Goal: Navigation & Orientation: Find specific page/section

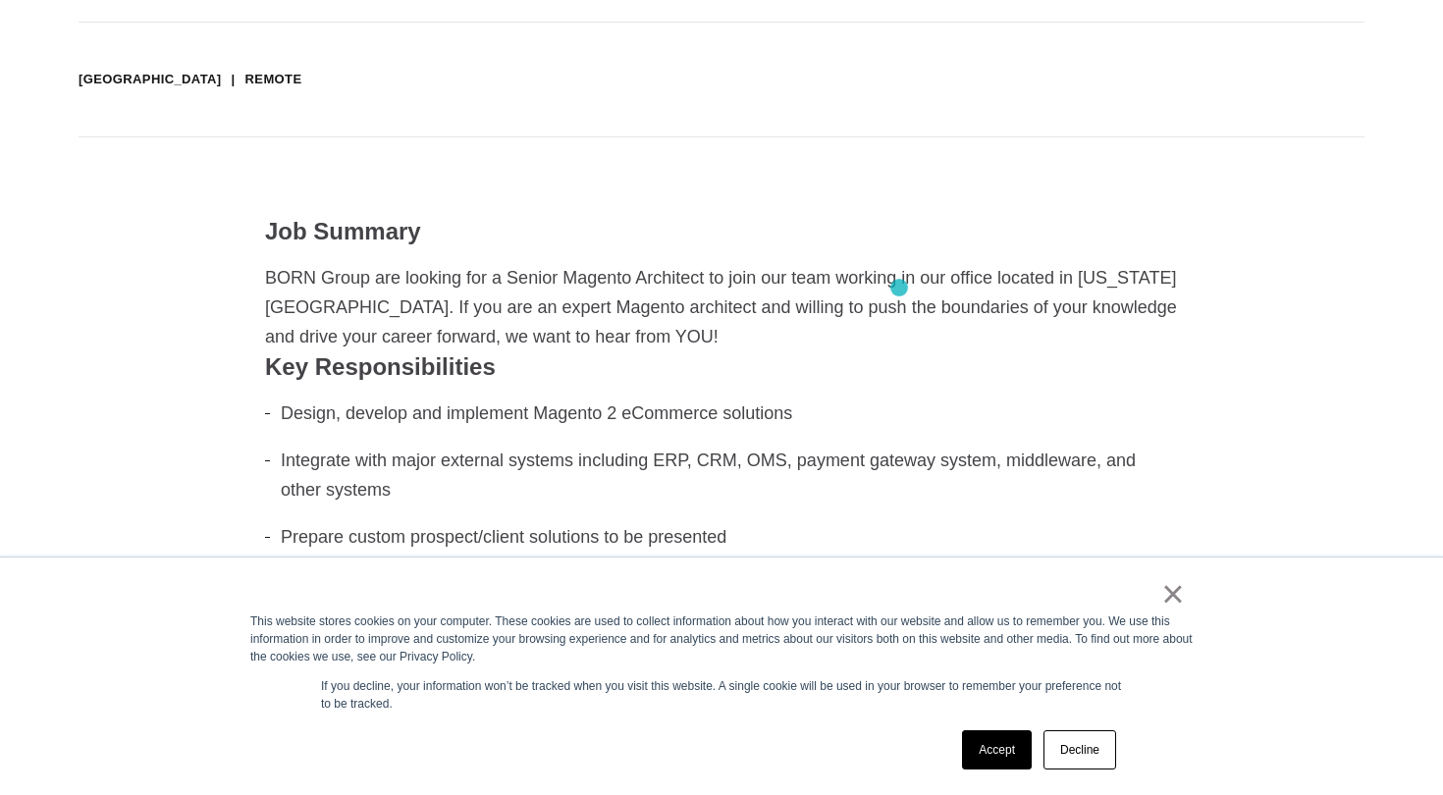
scroll to position [442, 0]
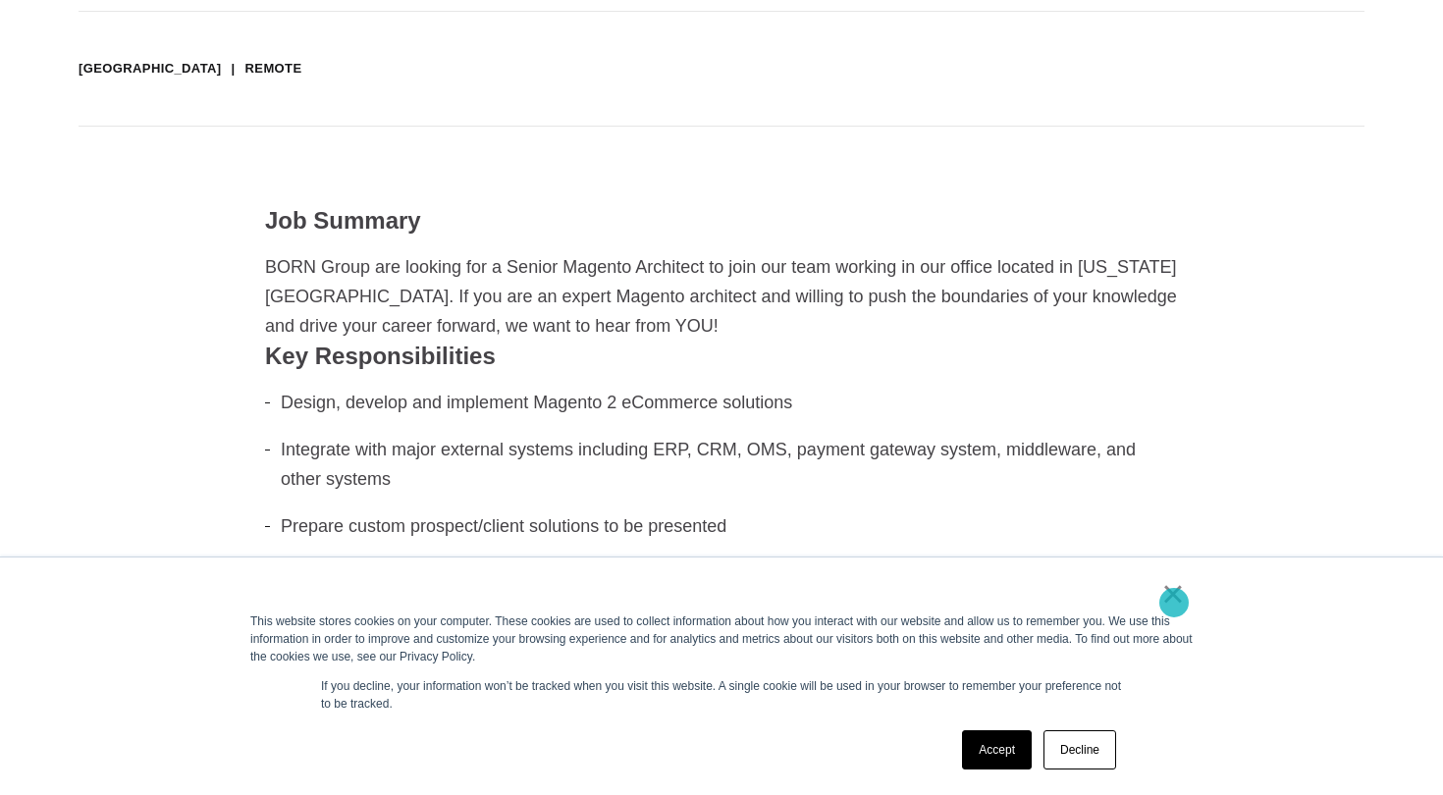
click at [1174, 603] on link "×" at bounding box center [1174, 594] width 24 height 18
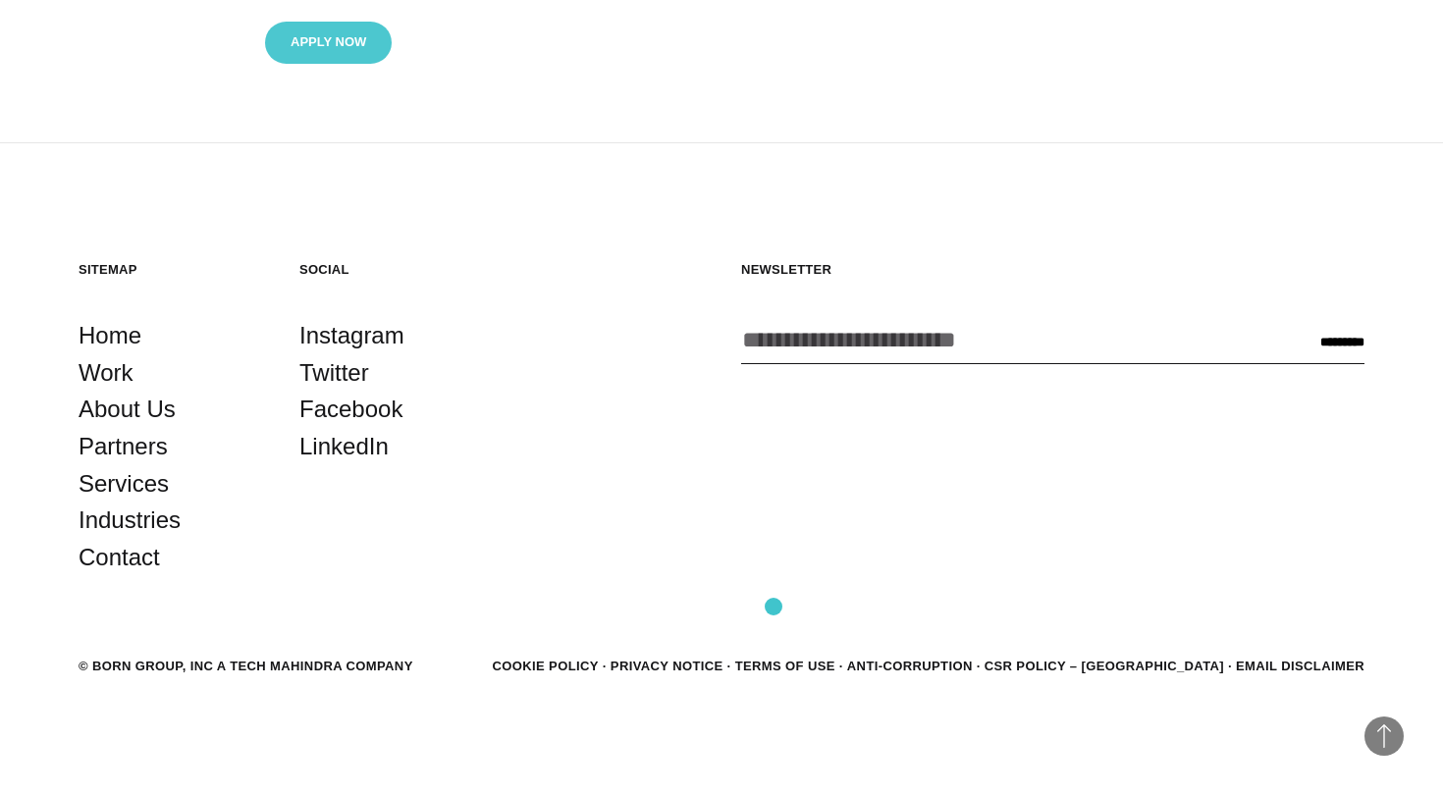
scroll to position [3151, 0]
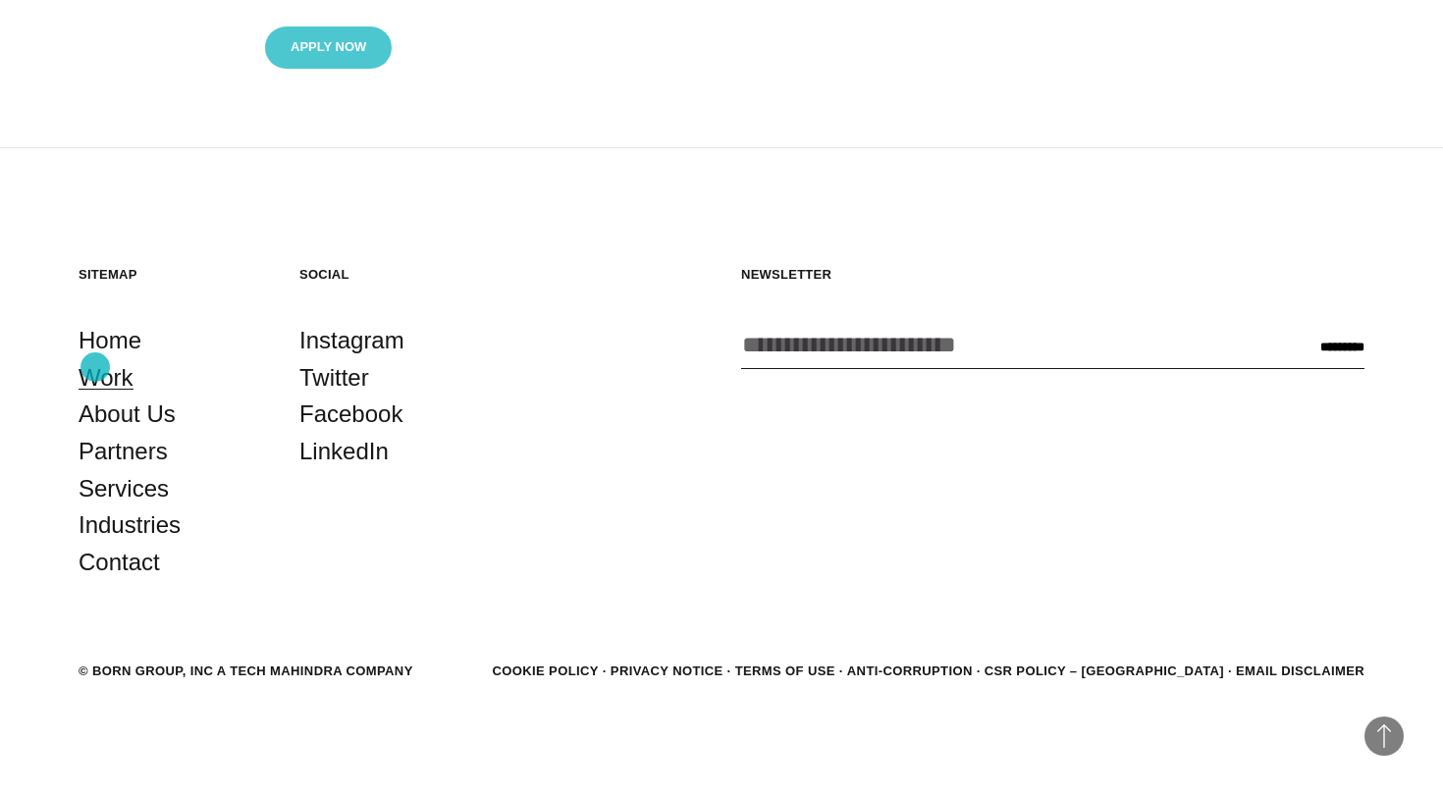
click at [95, 367] on link "Work" at bounding box center [106, 377] width 55 height 37
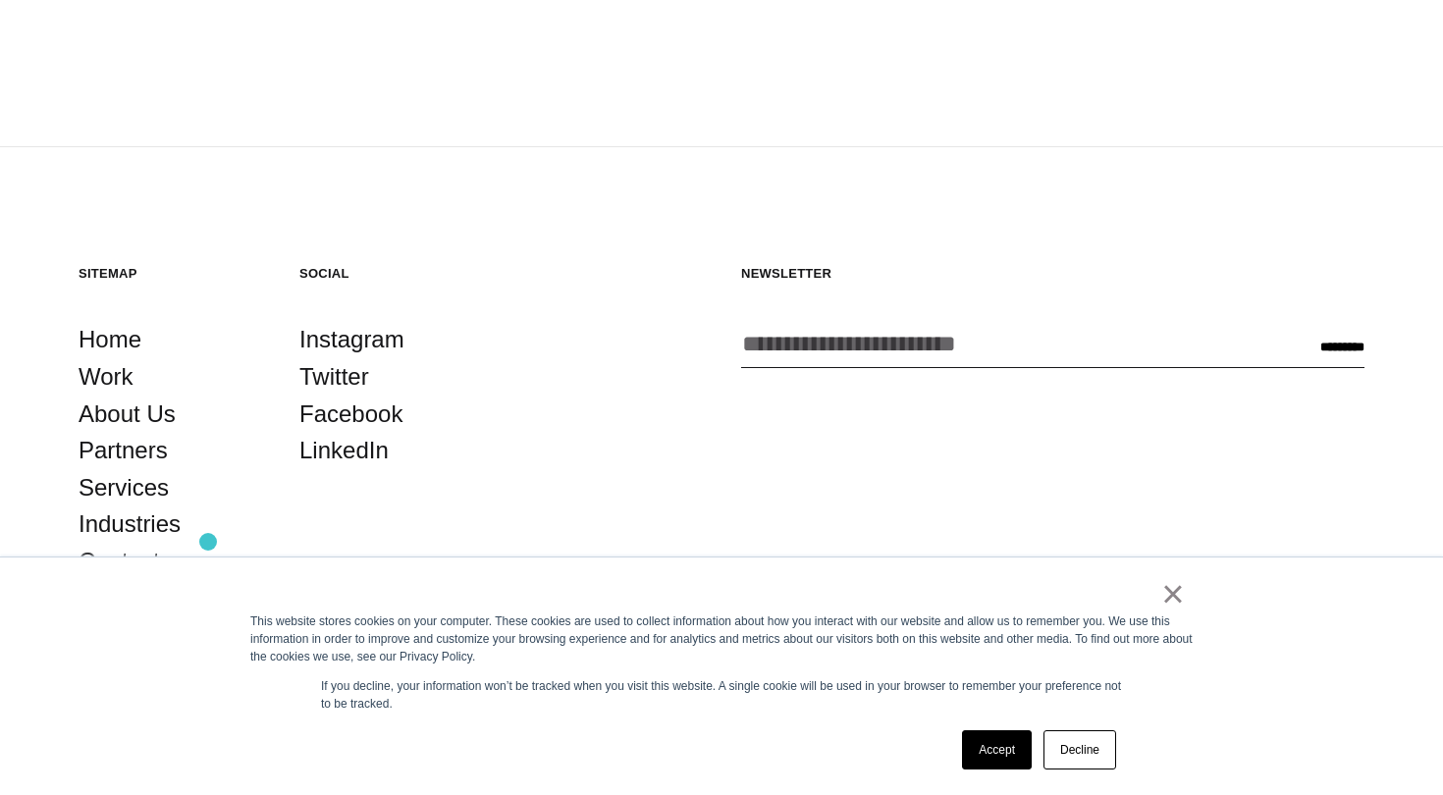
scroll to position [6028, 0]
click at [1198, 613] on div "× This website stores cookies on your computer. These cookies are used to colle…" at bounding box center [722, 677] width 982 height 238
click at [1072, 759] on link "Decline" at bounding box center [1080, 750] width 73 height 39
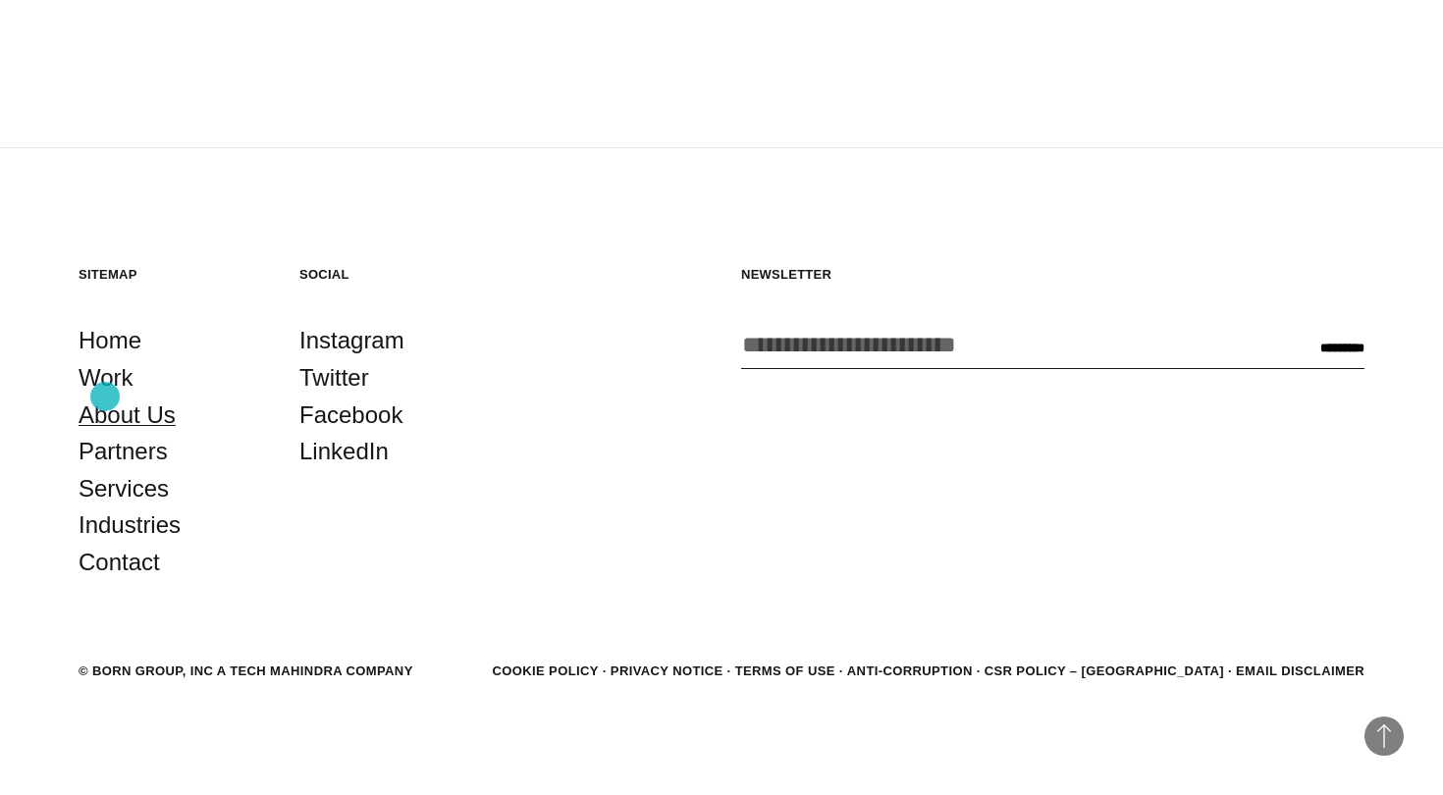
click at [105, 397] on link "About Us" at bounding box center [127, 415] width 97 height 37
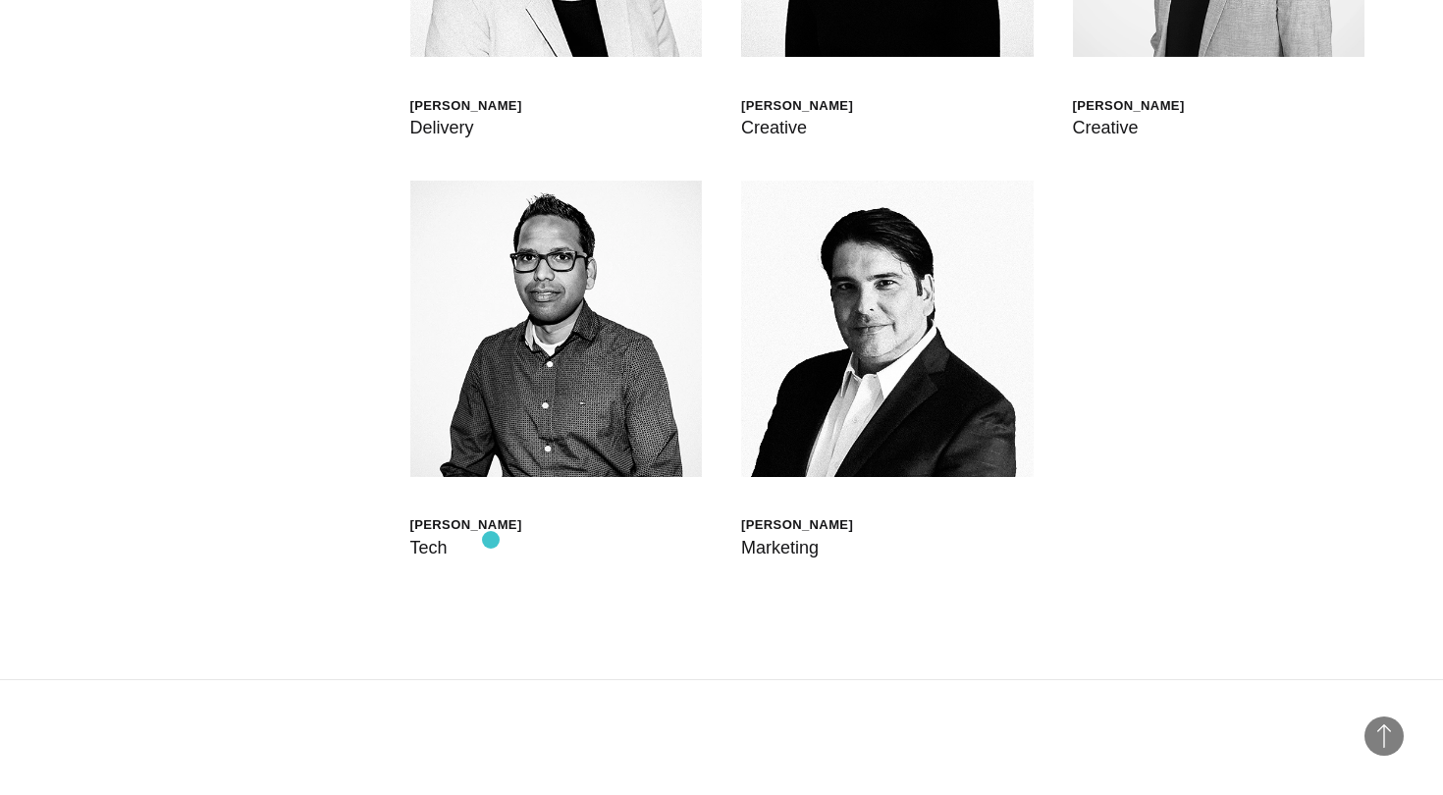
scroll to position [5943, 0]
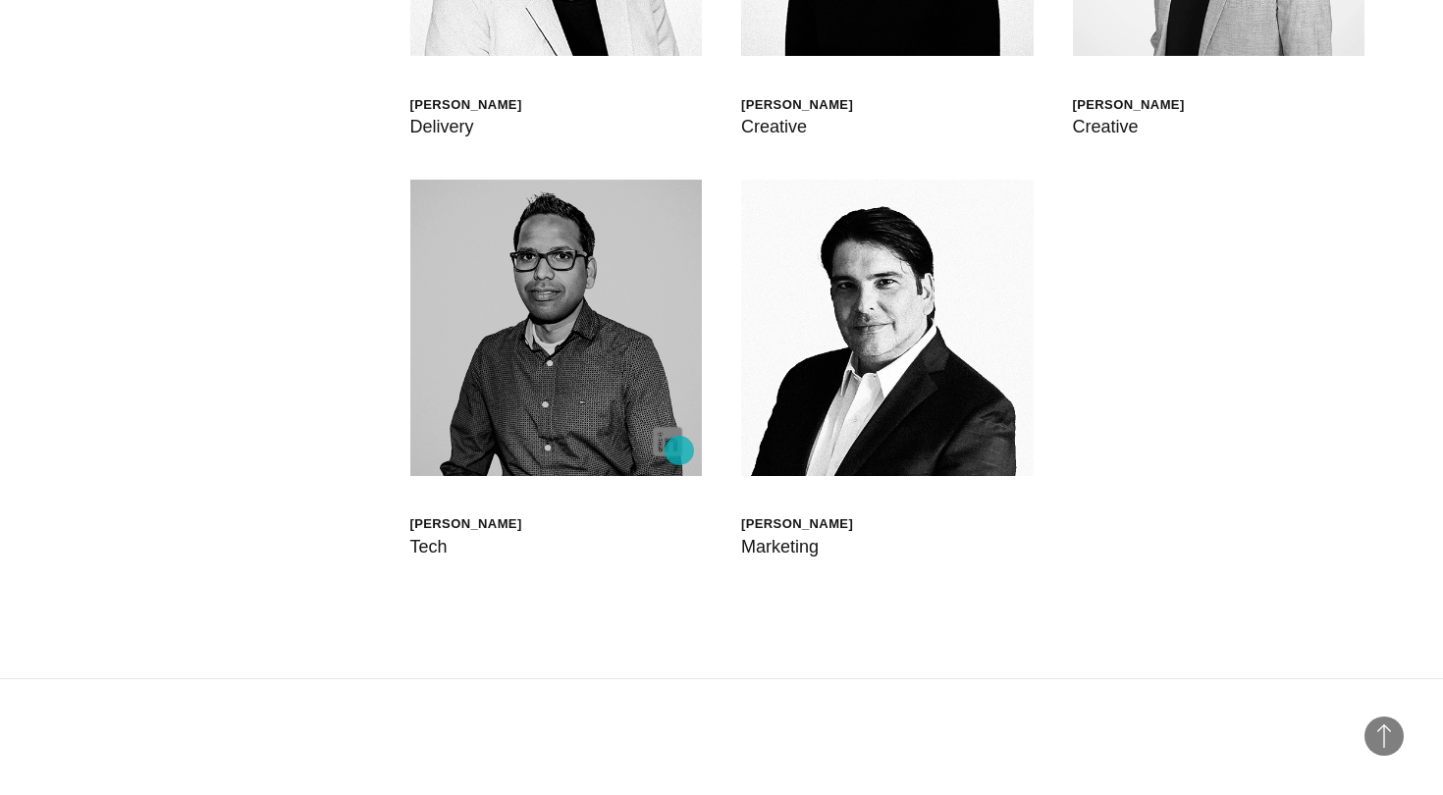
click at [679, 451] on img at bounding box center [667, 441] width 29 height 29
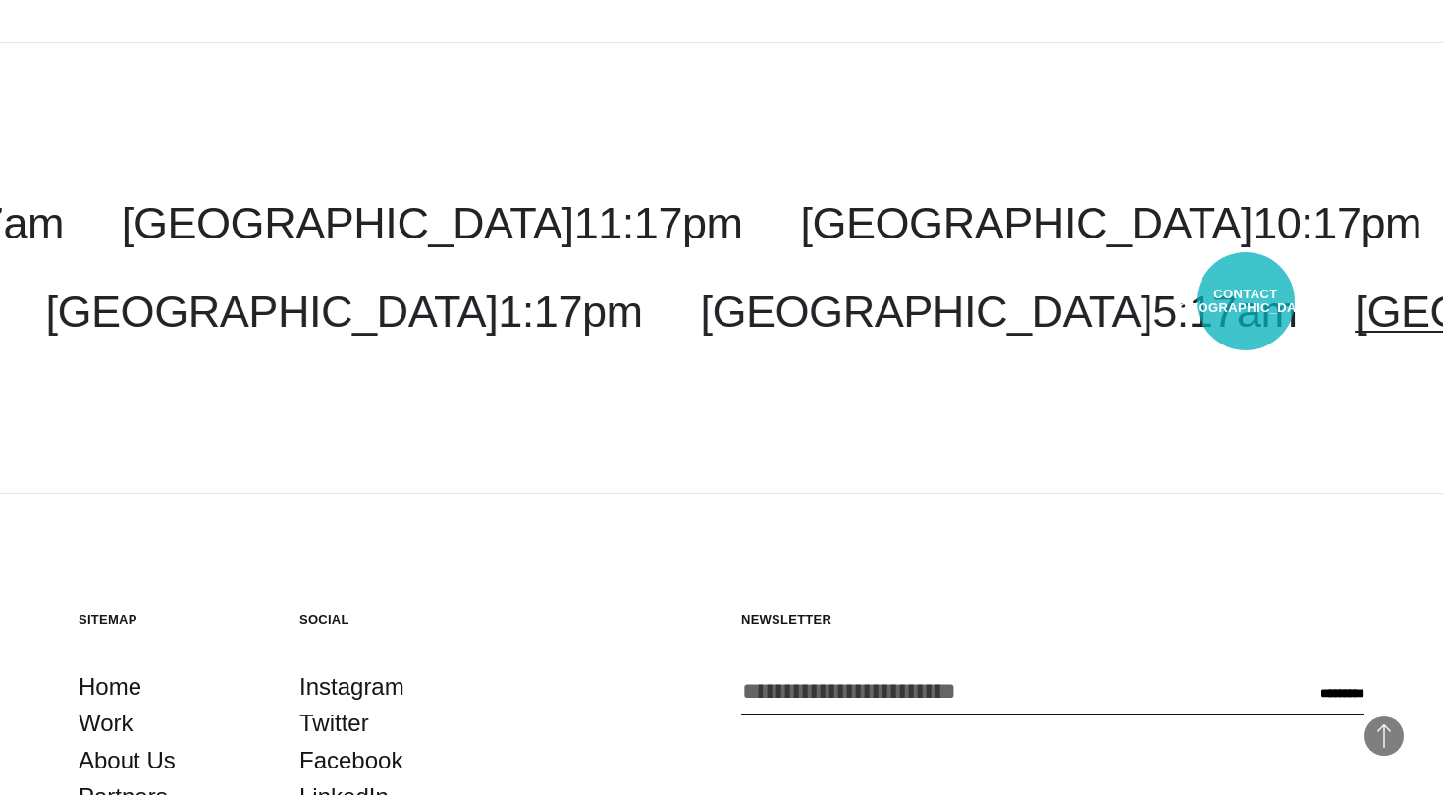
scroll to position [6579, 0]
select select "*******"
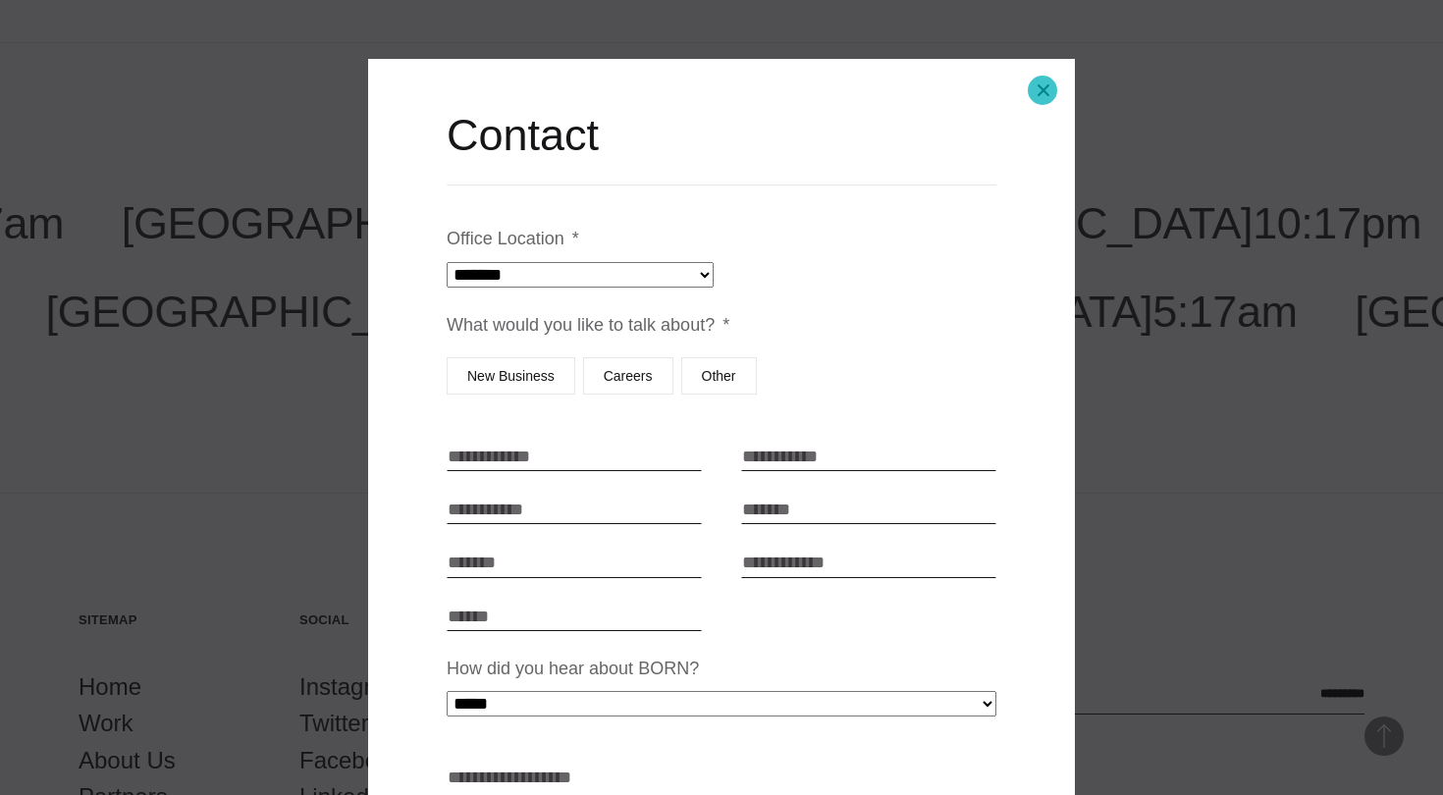
click at [1043, 90] on button "Close modal" at bounding box center [1043, 90] width 47 height 47
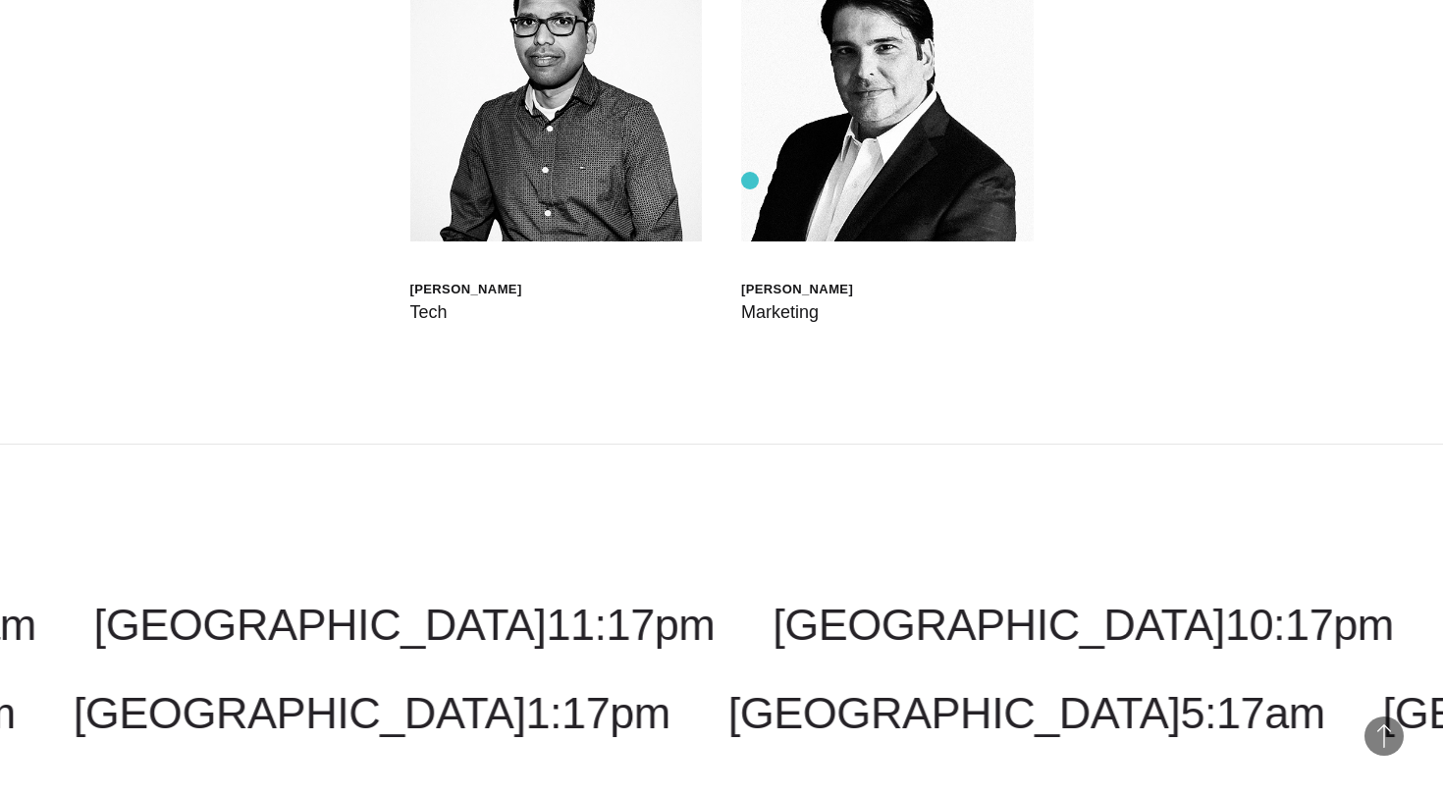
scroll to position [5546, 0]
